Goal: Task Accomplishment & Management: Complete application form

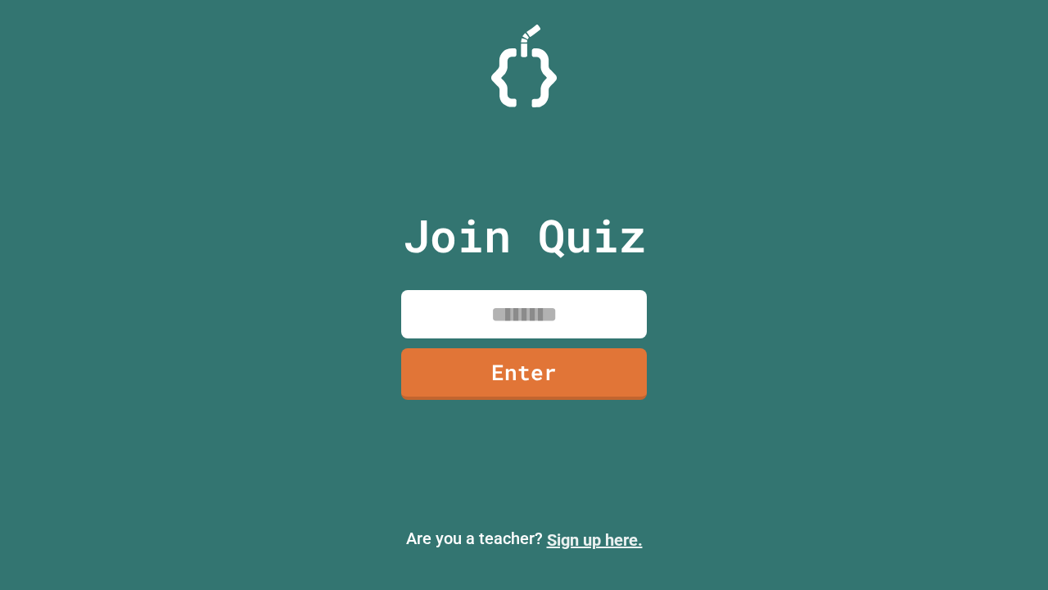
click at [594, 540] on link "Sign up here." at bounding box center [595, 540] width 96 height 20
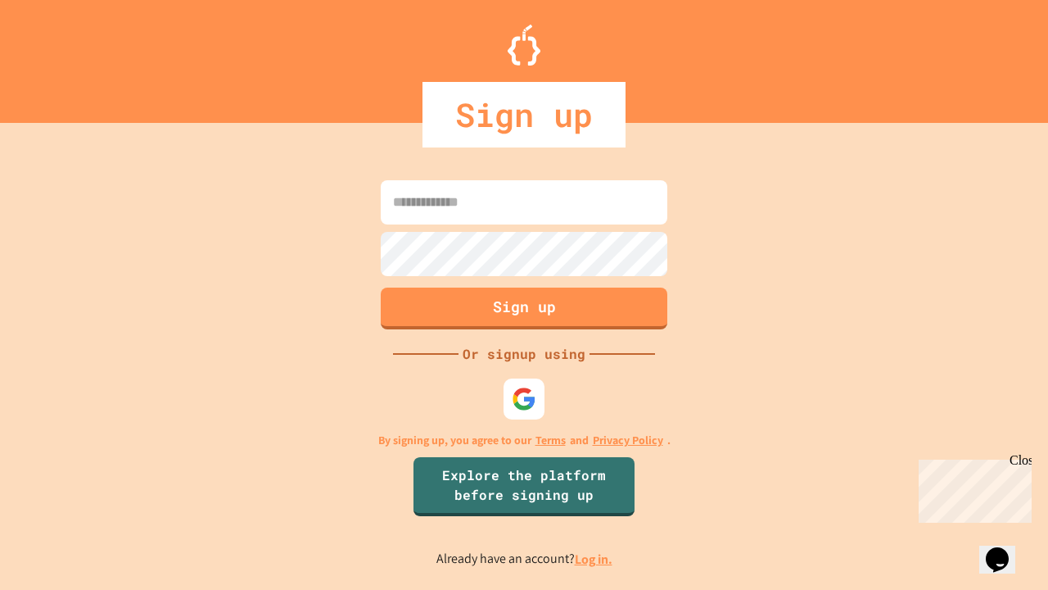
click at [594, 558] on link "Log in." at bounding box center [594, 558] width 38 height 17
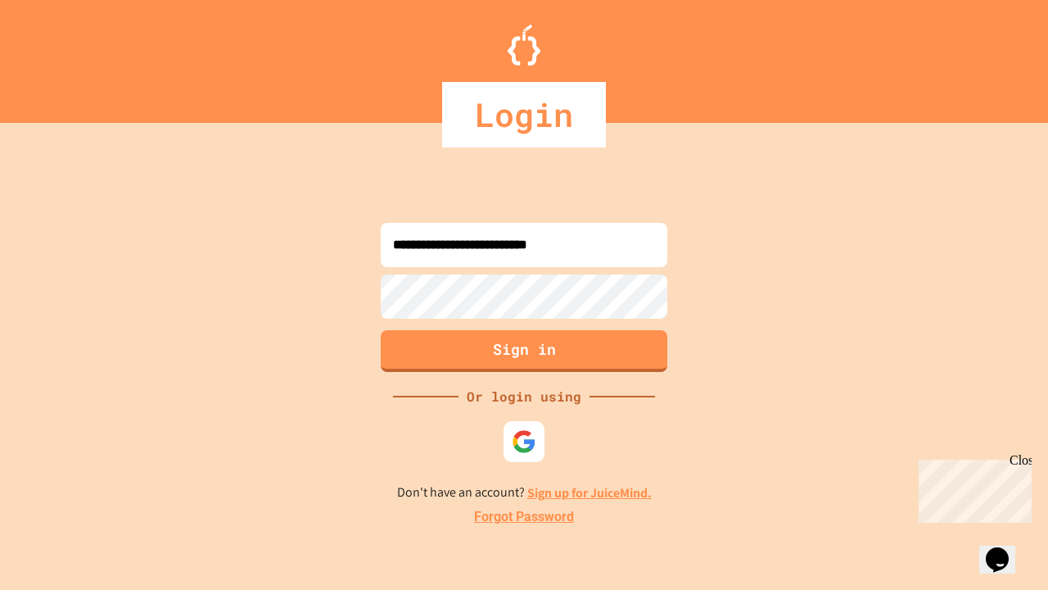
type input "**********"
